Goal: Book appointment/travel/reservation

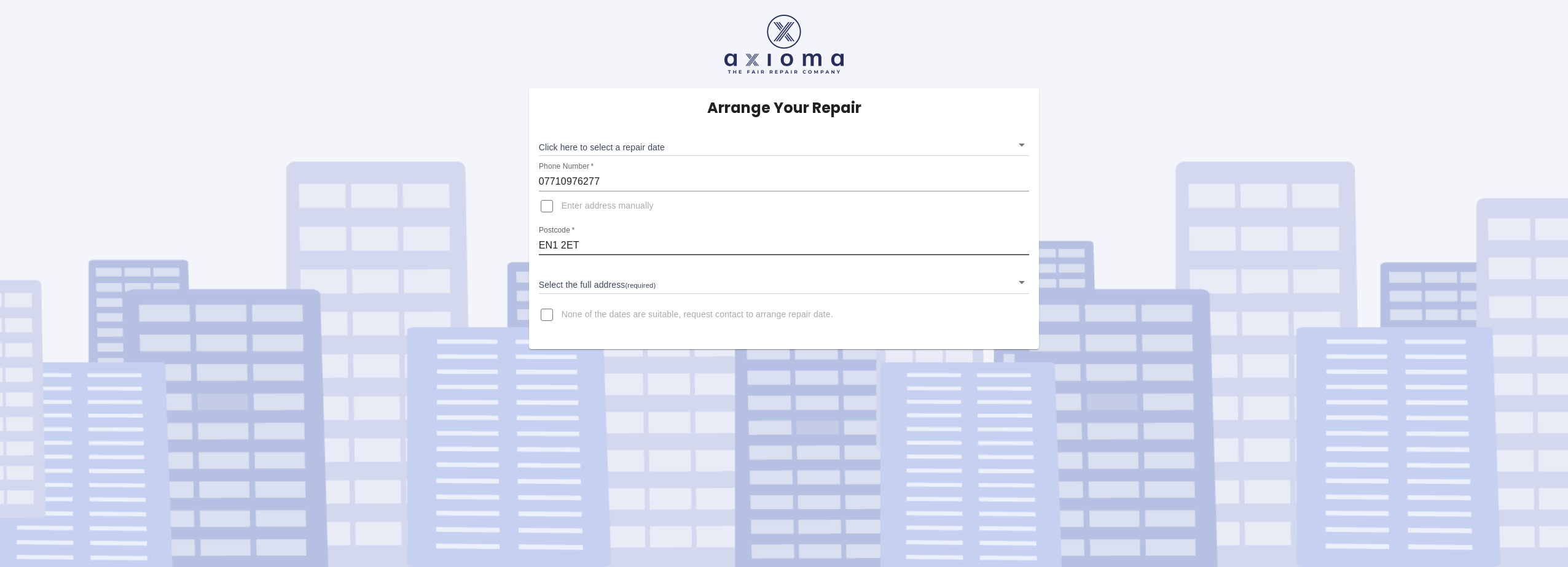
drag, startPoint x: 584, startPoint y: 247, endPoint x: 485, endPoint y: 235, distance: 99.7
click at [485, 235] on div "Arrange Your Repair Click here to select a repair date ​ Phone Number   * 07710…" at bounding box center [784, 175] width 1587 height 349
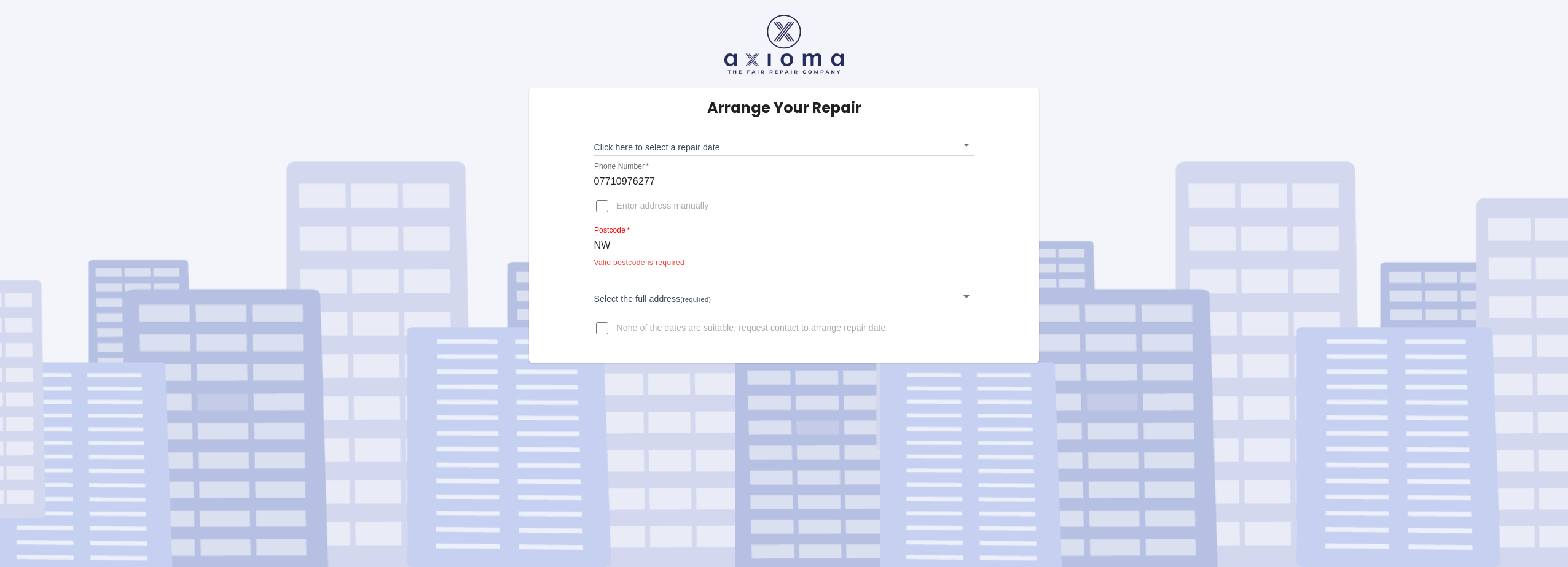
click at [488, 70] on div "Arrange Your Repair Click here to select a repair date ​ Phone Number   * 07710…" at bounding box center [784, 181] width 1587 height 363
click at [635, 251] on input "NW" at bounding box center [784, 245] width 380 height 20
click at [697, 247] on input "NW" at bounding box center [784, 245] width 380 height 20
type input "NW10 0UF"
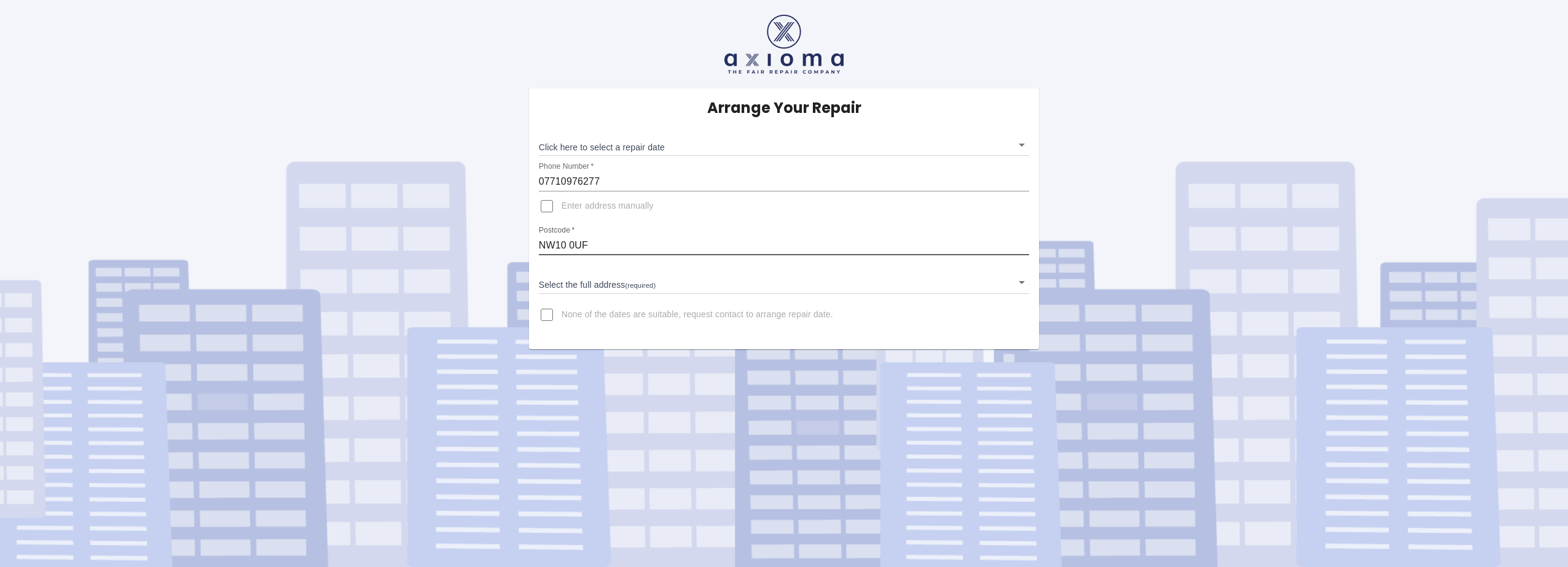
click at [664, 288] on body "Arrange Your Repair Click here to select a repair date ​ Phone Number   * 07710…" at bounding box center [784, 283] width 1568 height 567
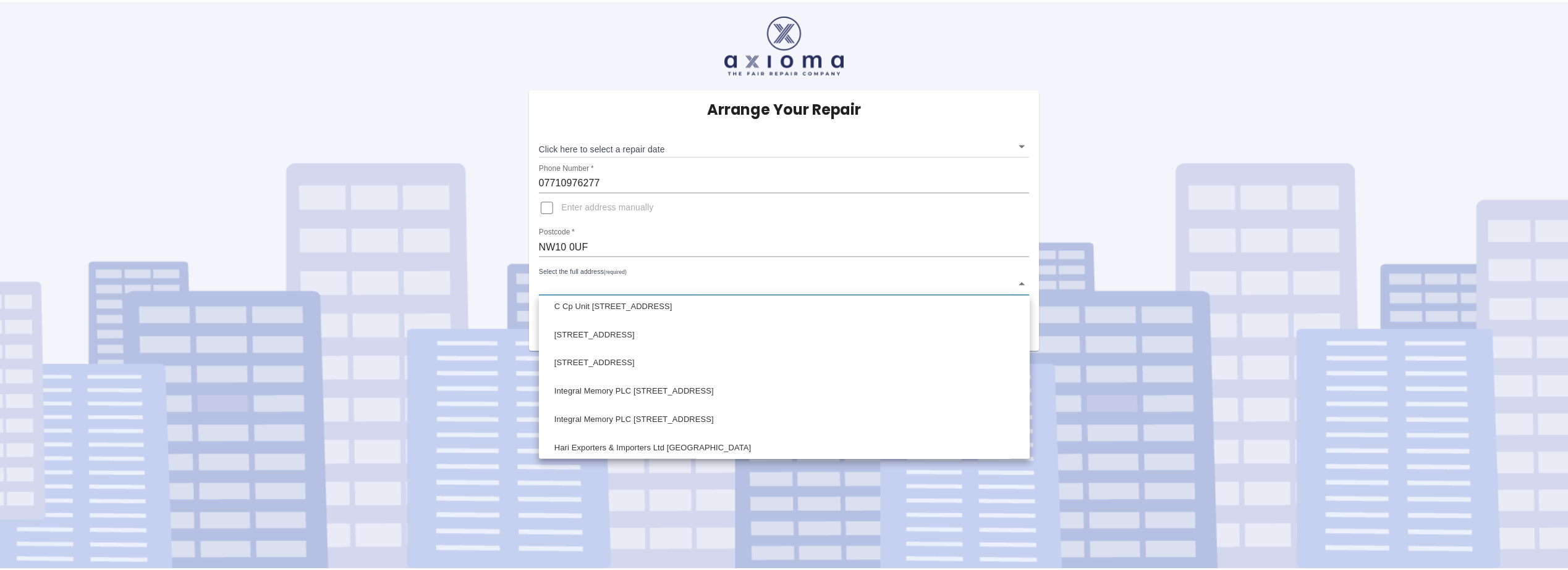
scroll to position [1200, 0]
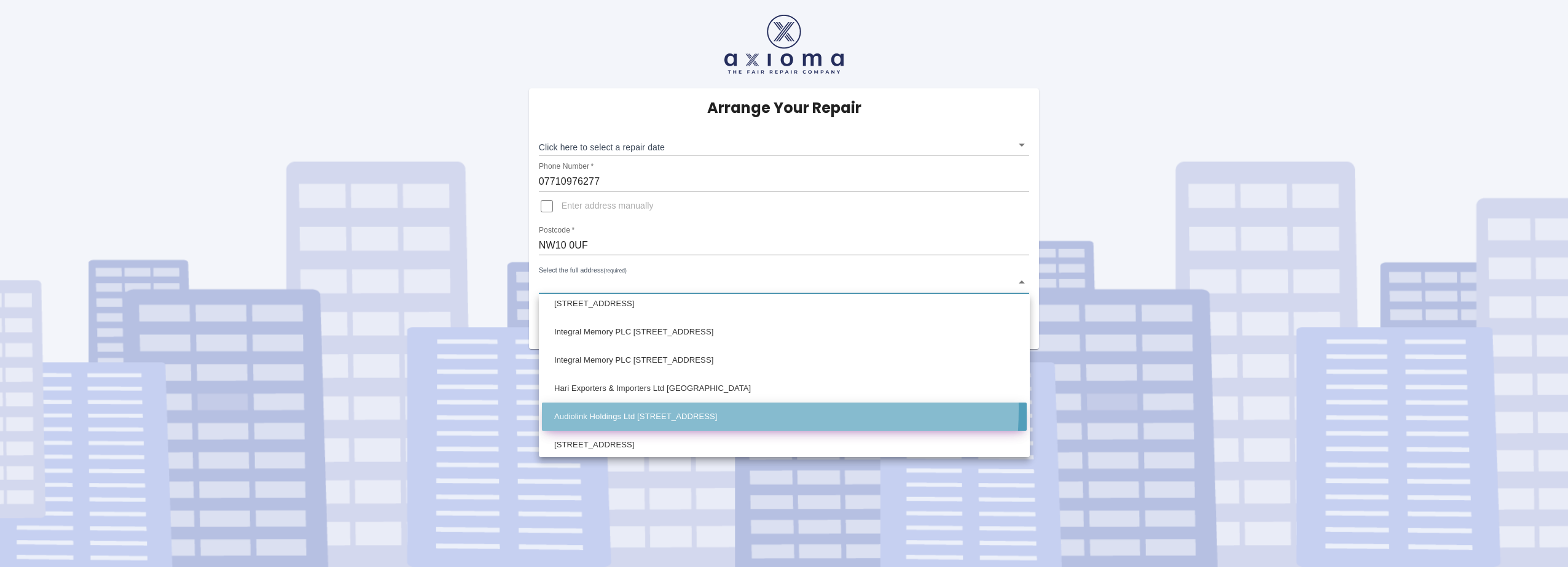
click at [652, 409] on li "Audiolink Holdings Ltd 17 Iron Bridge Close London" at bounding box center [784, 417] width 485 height 28
type input "Audiolink Holdings Ltd 17 Iron Bridge Close London"
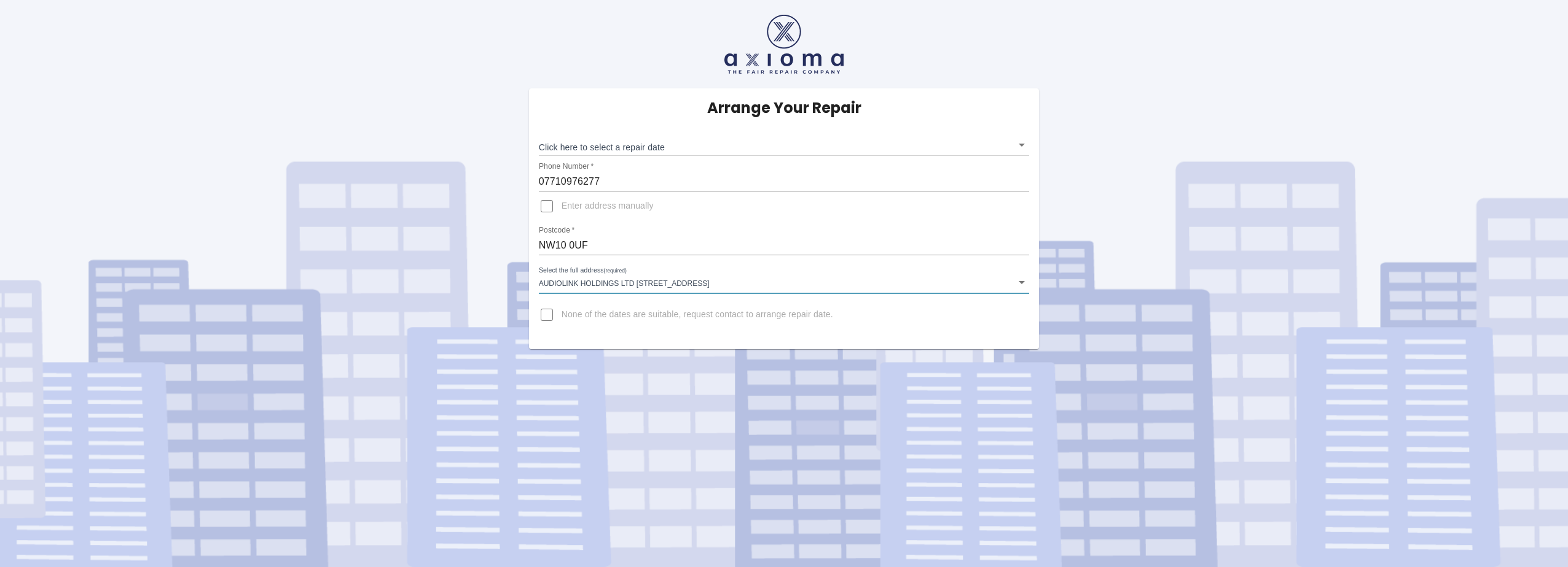
click at [1021, 145] on body "Arrange Your Repair Click here to select a repair date ​ Phone Number   * 07710…" at bounding box center [784, 283] width 1568 height 567
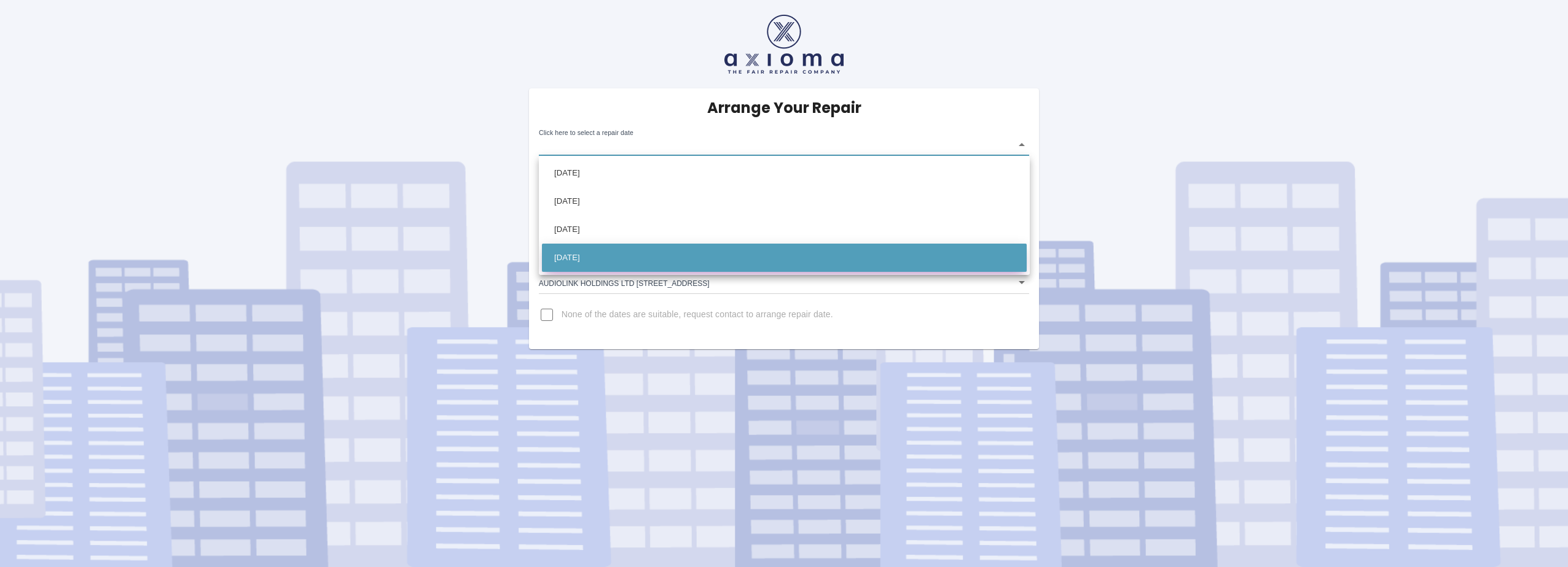
click at [806, 248] on li "Wed Oct 22 2025" at bounding box center [784, 258] width 485 height 28
type input "2025-10-22T00:00:00.000Z"
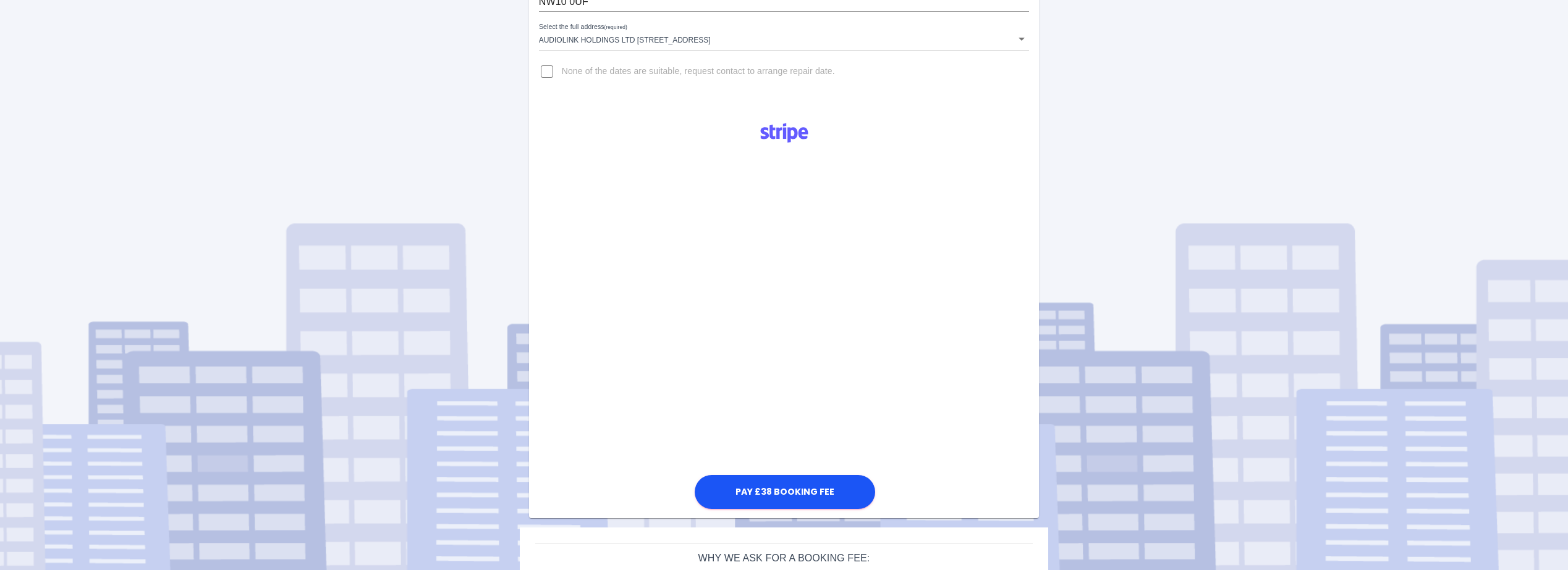
scroll to position [247, 0]
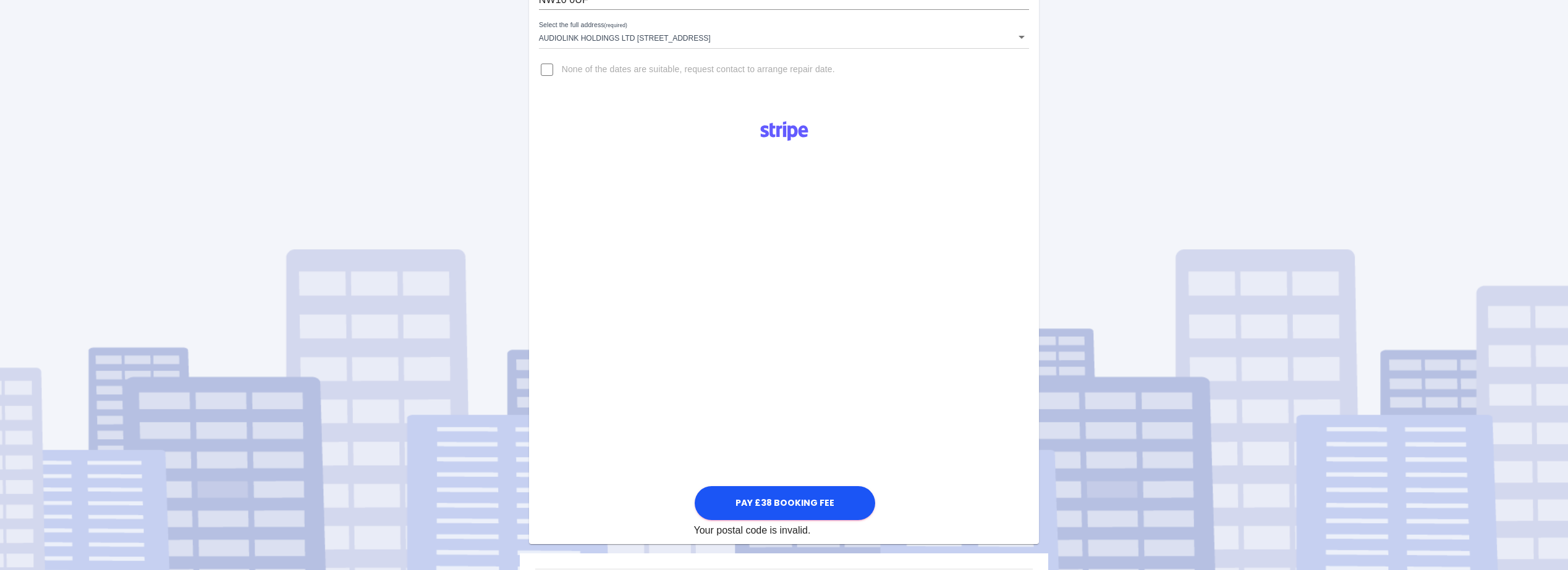
click at [636, 400] on div "Pay £38 Booking Fee Your postal code is invalid." at bounding box center [784, 324] width 511 height 428
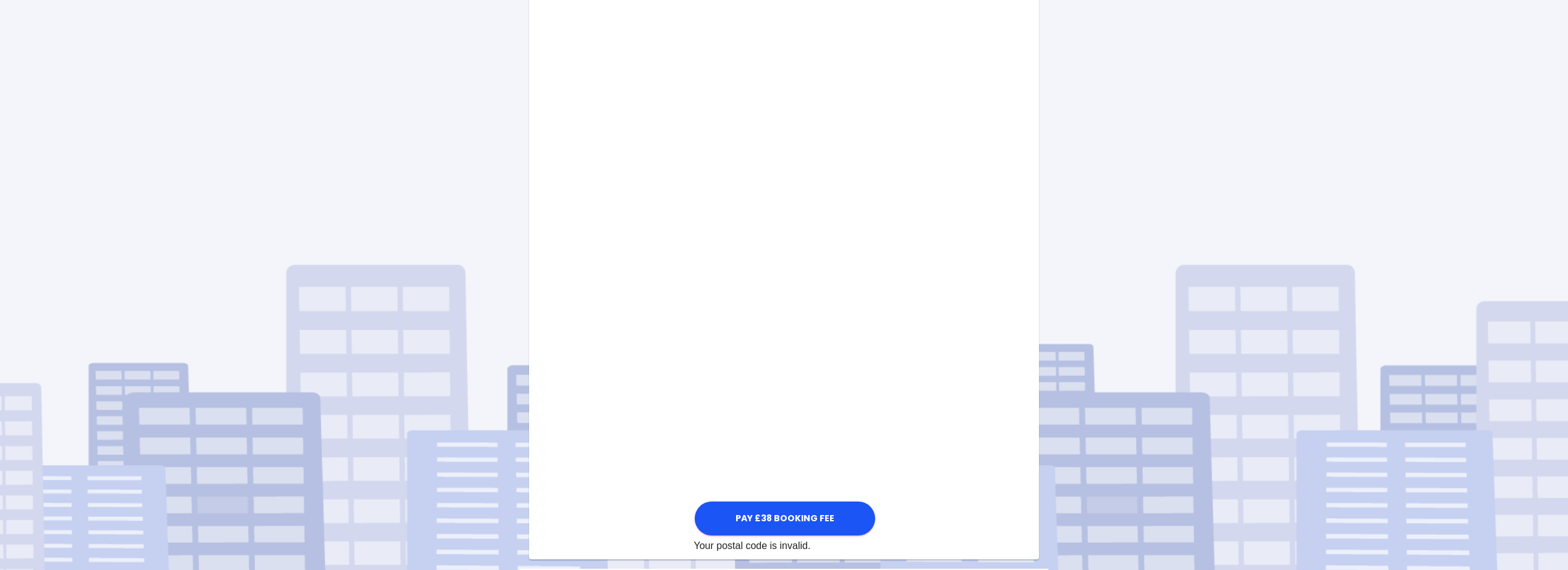
scroll to position [432, 0]
click at [773, 517] on button "Pay £38 Booking Fee" at bounding box center [785, 519] width 180 height 34
